Goal: Information Seeking & Learning: Learn about a topic

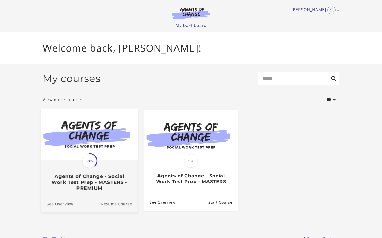
click at [85, 146] on img at bounding box center [89, 135] width 97 height 52
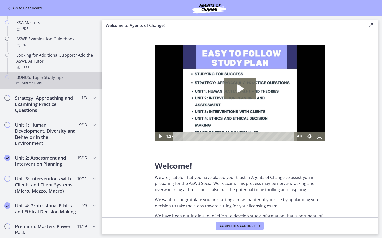
scroll to position [223, 0]
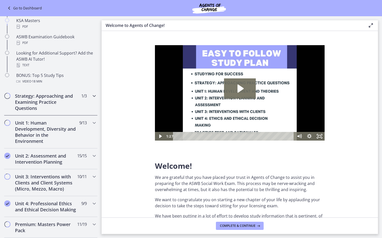
click at [96, 98] on icon "Chapters" at bounding box center [94, 96] width 6 height 6
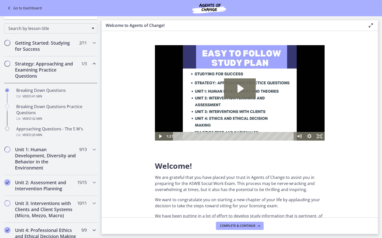
scroll to position [53, 0]
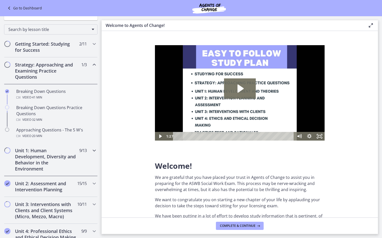
click at [46, 155] on h2 "Unit 1: Human Development, Diversity and Behavior in the Environment" at bounding box center [46, 160] width 62 height 24
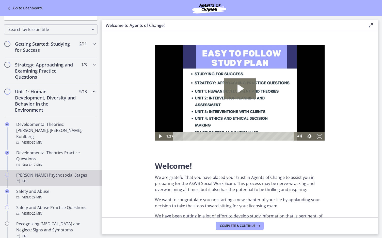
click at [22, 178] on div "PDF" at bounding box center [55, 181] width 79 height 6
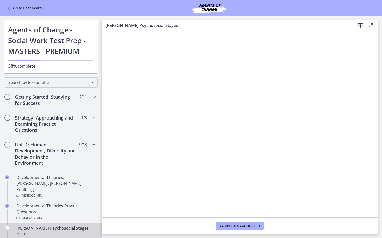
click at [96, 97] on icon "Chapters" at bounding box center [94, 97] width 6 height 6
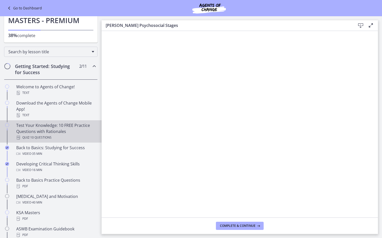
scroll to position [68, 0]
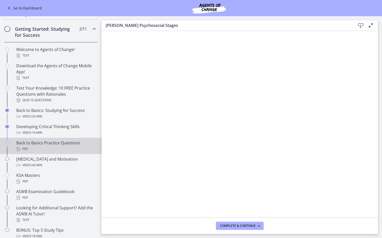
click at [41, 144] on div "Back to Basics Practice Questions PDF" at bounding box center [55, 146] width 79 height 12
